Goal: Navigation & Orientation: Find specific page/section

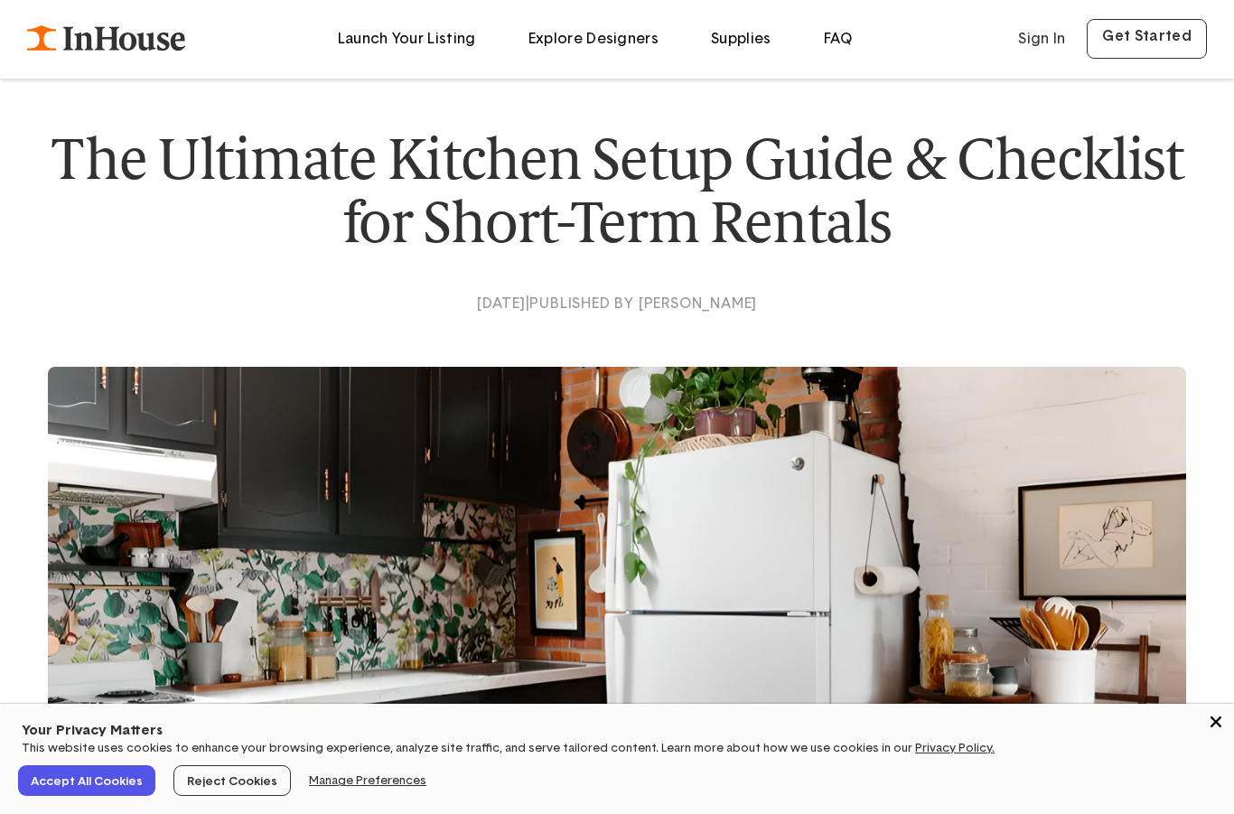
click at [195, 762] on div "This website uses cookies to enhance your browsing experience, analyze site tra…" at bounding box center [506, 752] width 977 height 25
click at [202, 783] on span "Reject Cookies" at bounding box center [232, 780] width 105 height 23
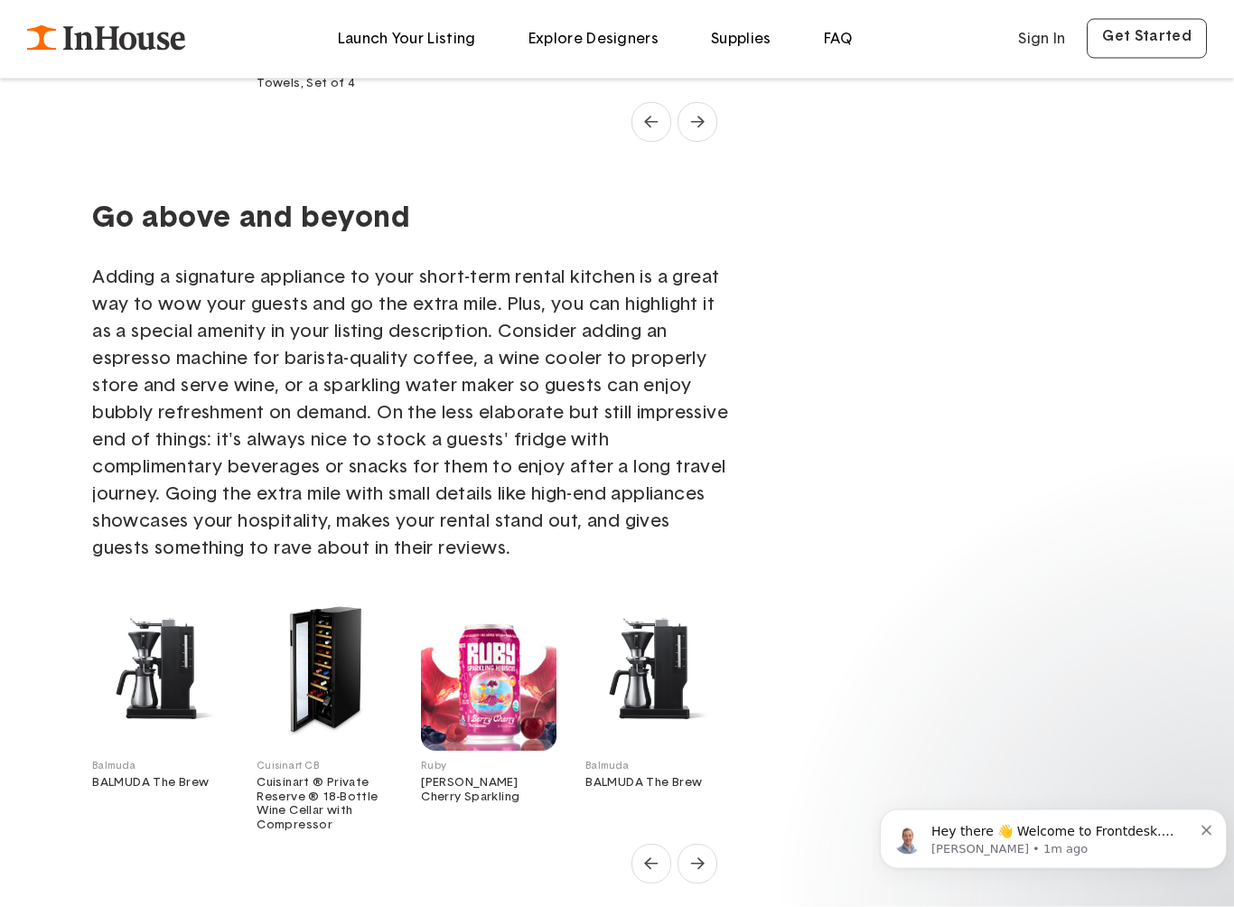
scroll to position [13137, 0]
click at [685, 640] on img "1 of 3" at bounding box center [654, 670] width 136 height 162
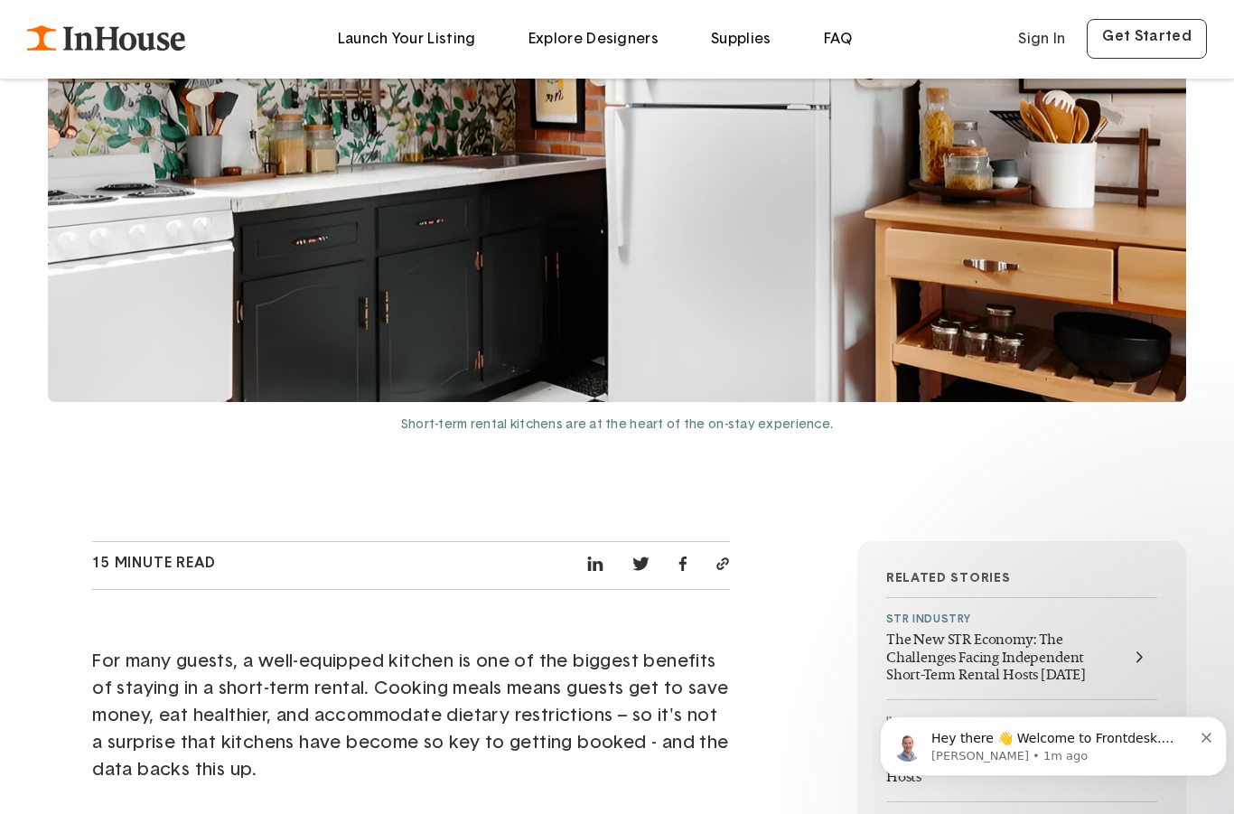
scroll to position [504, 0]
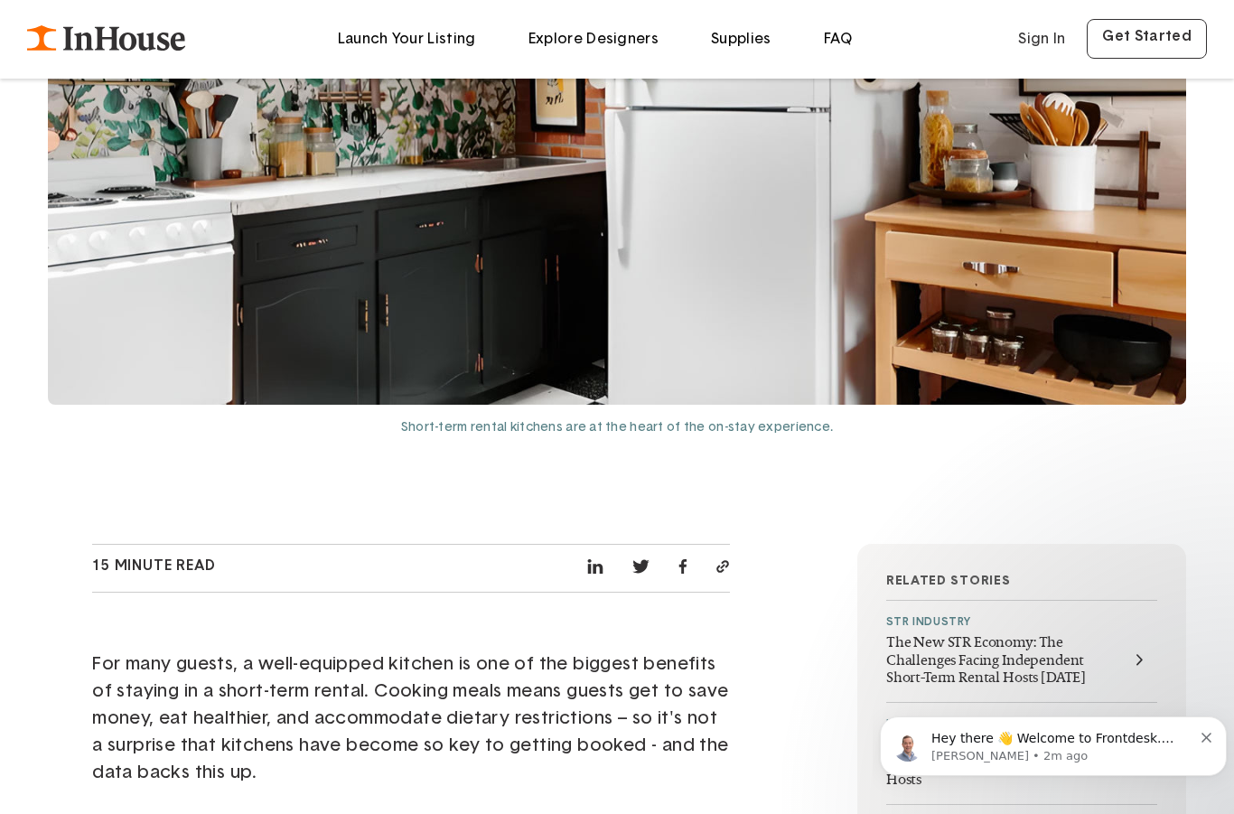
click at [50, 39] on icon at bounding box center [106, 37] width 159 height 25
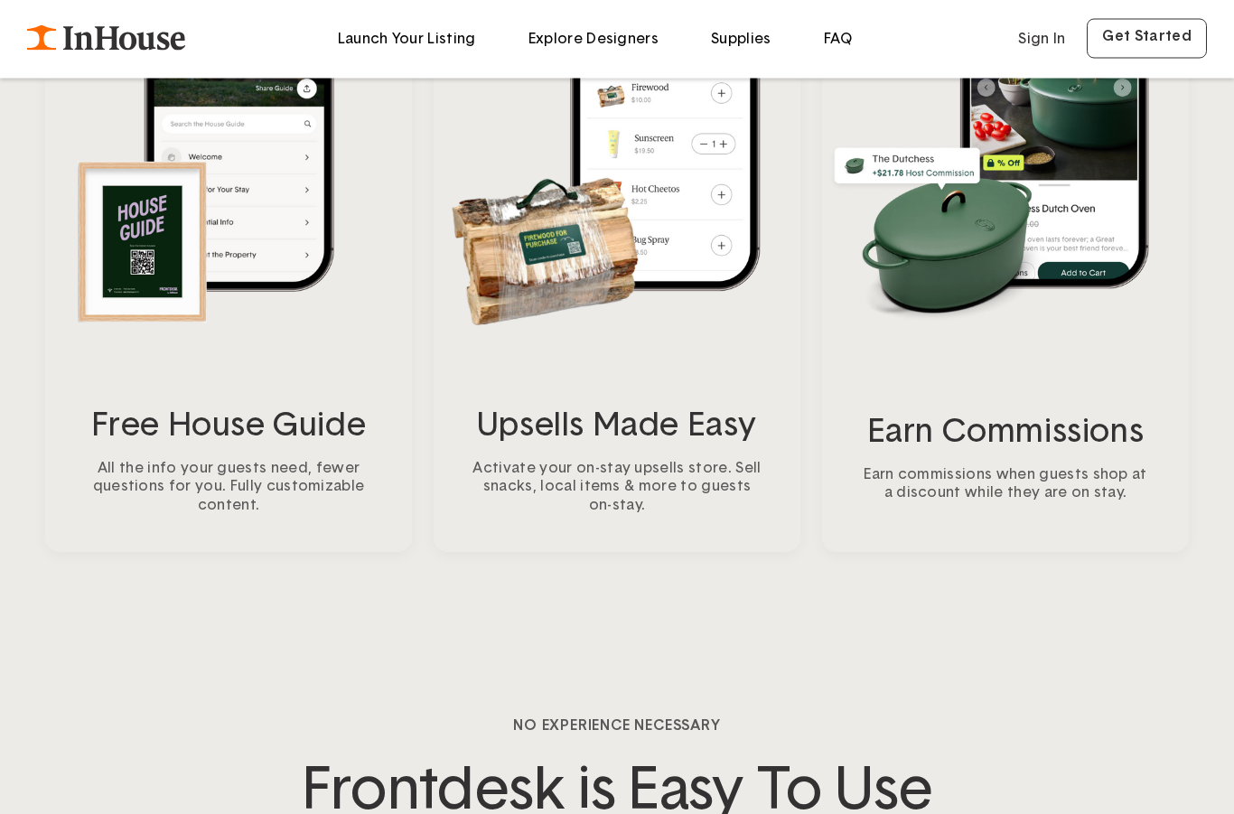
click at [632, 38] on link "Explore Designers" at bounding box center [594, 39] width 130 height 14
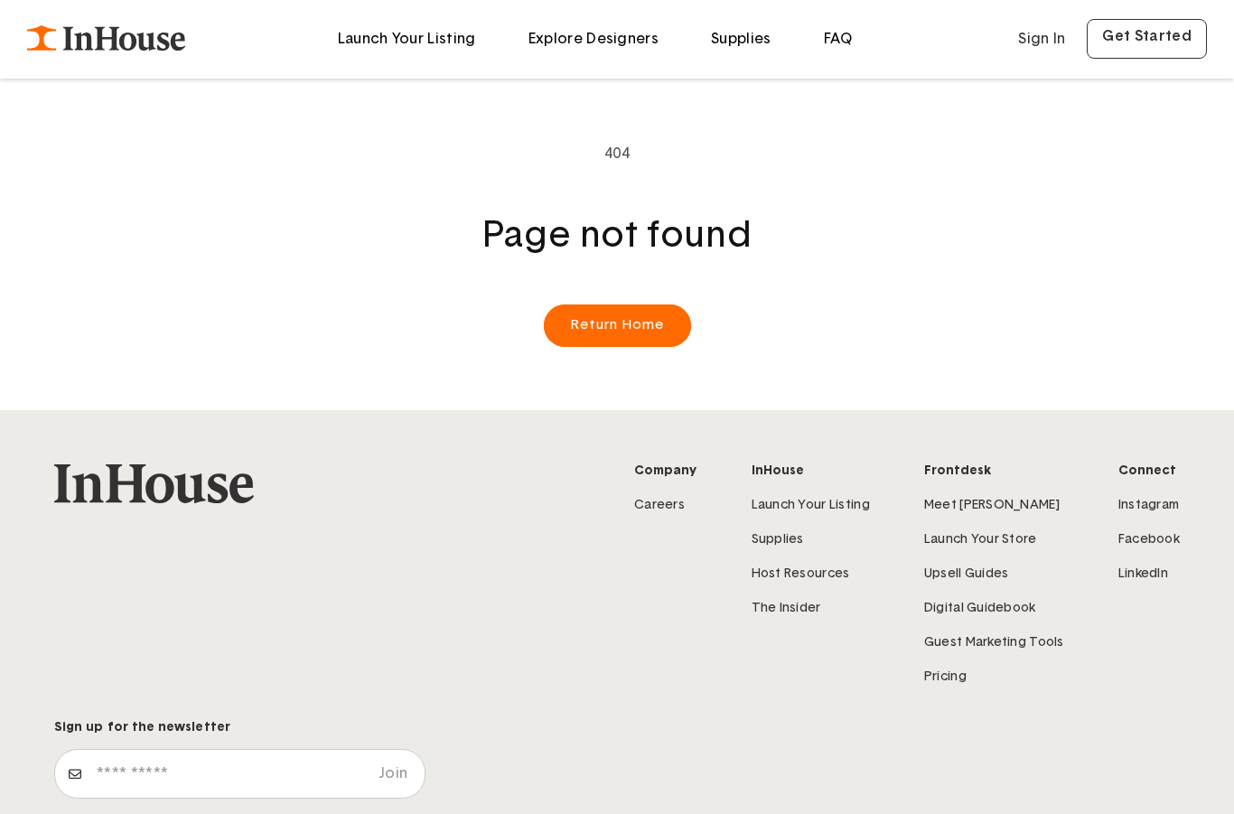
click at [621, 41] on link "Explore Designers" at bounding box center [594, 39] width 130 height 14
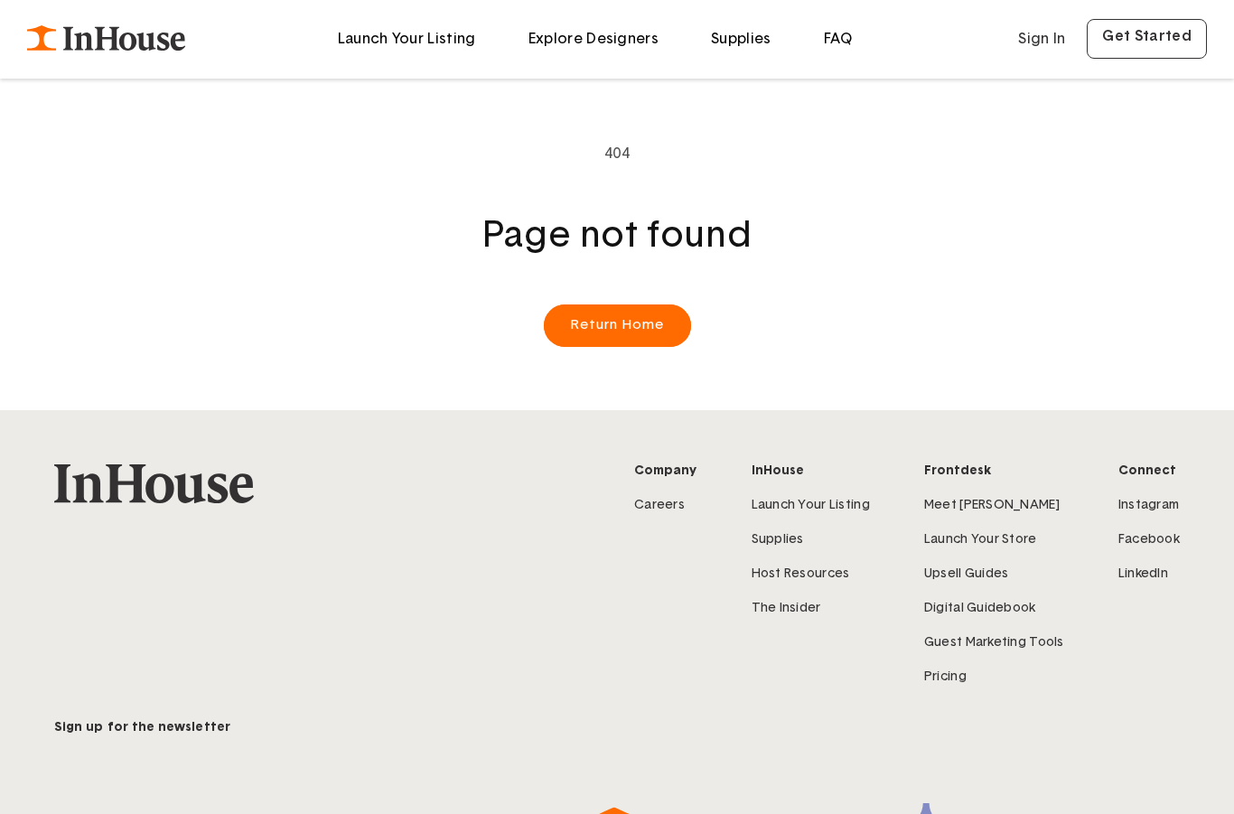
click at [843, 32] on link "FAQ" at bounding box center [838, 39] width 29 height 14
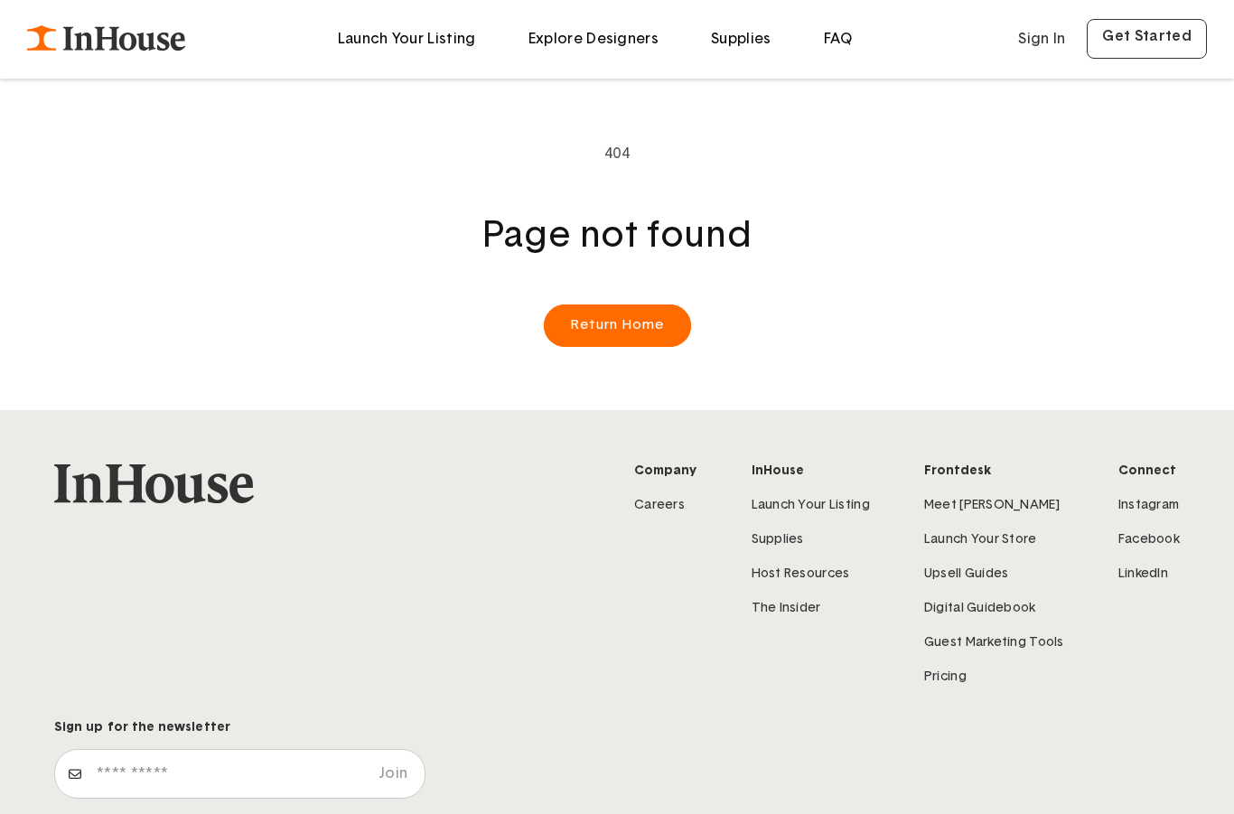
click at [840, 37] on link "FAQ" at bounding box center [838, 39] width 29 height 14
click at [597, 35] on link "Explore Designers" at bounding box center [594, 39] width 130 height 14
click at [740, 42] on link "Supplies" at bounding box center [741, 39] width 61 height 14
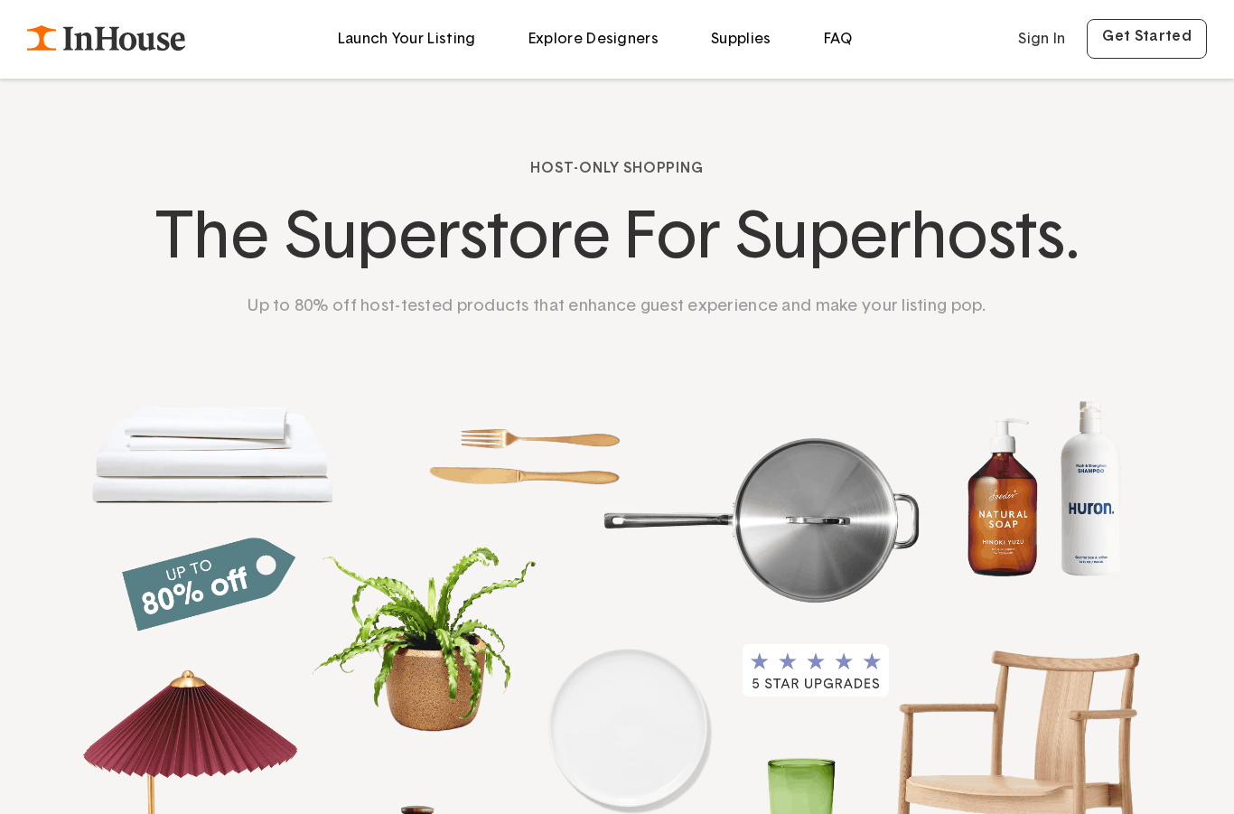
click at [397, 33] on link "Launch Your Listing" at bounding box center [407, 39] width 138 height 14
